Goal: Task Accomplishment & Management: Use online tool/utility

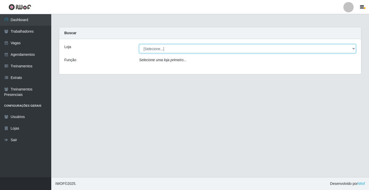
click at [158, 49] on select "[Selecione...] Edilicya Supermercado" at bounding box center [247, 48] width 217 height 9
select select "460"
click at [139, 44] on select "[Selecione...] Edilicya Supermercado" at bounding box center [247, 48] width 217 height 9
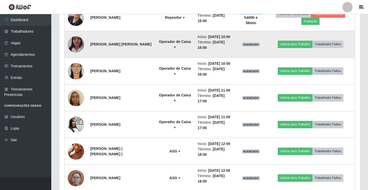
scroll to position [274, 0]
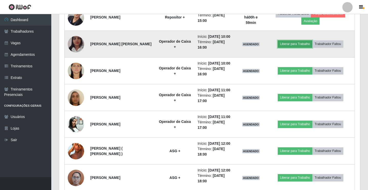
click at [308, 44] on button "Liberar para Trabalho" at bounding box center [295, 43] width 35 height 7
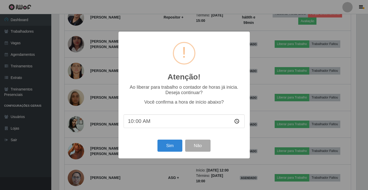
scroll to position [106, 298]
drag, startPoint x: 169, startPoint y: 144, endPoint x: 169, endPoint y: 141, distance: 2.8
click at [169, 144] on button "Sim" at bounding box center [170, 145] width 25 height 12
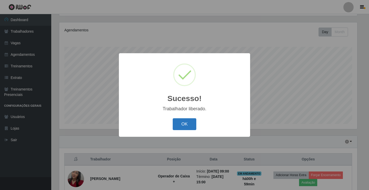
click at [182, 118] on button "OK" at bounding box center [185, 124] width 24 height 12
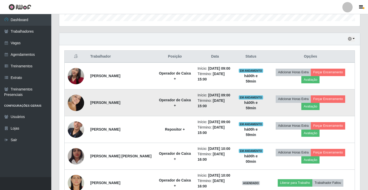
scroll to position [239, 0]
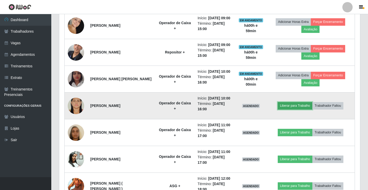
click at [292, 104] on button "Liberar para Trabalho" at bounding box center [295, 105] width 35 height 7
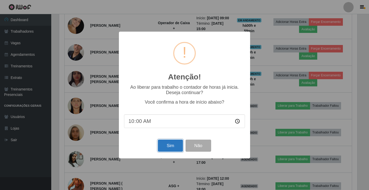
click at [169, 149] on button "Sim" at bounding box center [170, 145] width 25 height 12
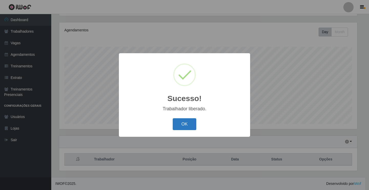
click at [194, 127] on button "OK" at bounding box center [185, 124] width 24 height 12
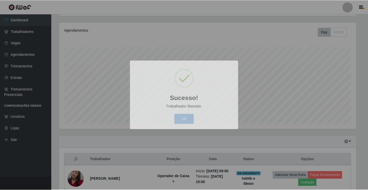
scroll to position [106, 301]
